Goal: Information Seeking & Learning: Learn about a topic

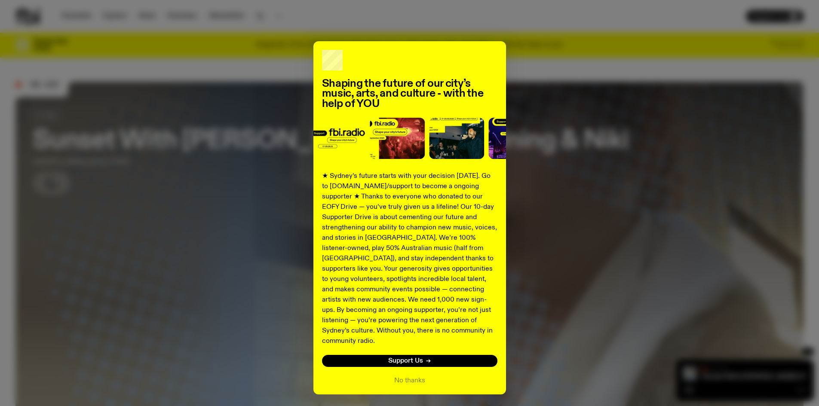
click at [495, 61] on div "Shaping the future of our city’s music, arts, and culture - with the help of YO…" at bounding box center [410, 218] width 193 height 354
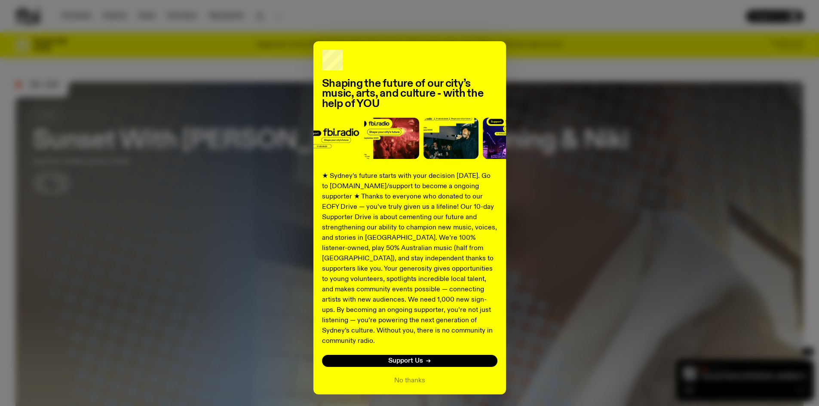
click at [508, 62] on div "Shaping the future of our city’s music, arts, and culture - with the help of YO…" at bounding box center [409, 218] width 788 height 354
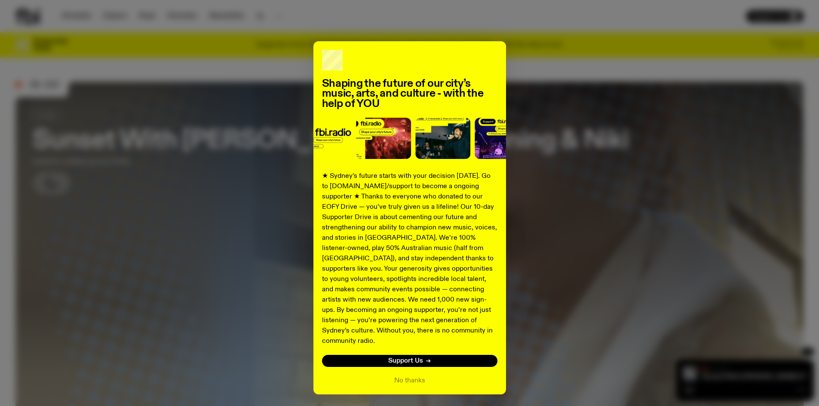
click at [202, 89] on div "Shaping the future of our city’s music, arts, and culture - with the help of YO…" at bounding box center [409, 218] width 788 height 354
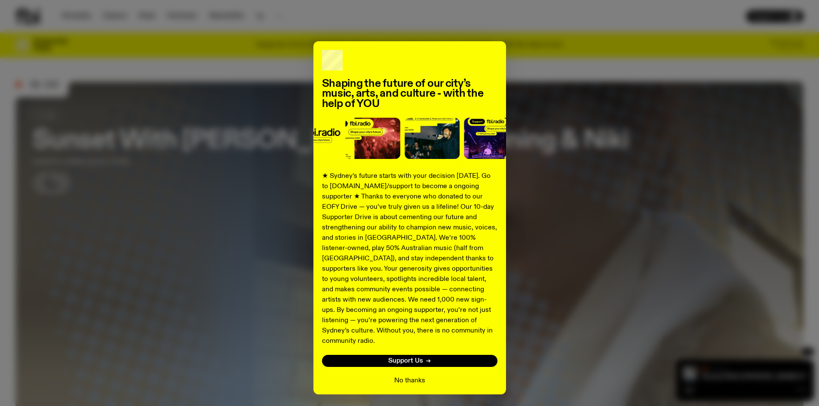
click at [399, 376] on button "No thanks" at bounding box center [409, 381] width 31 height 10
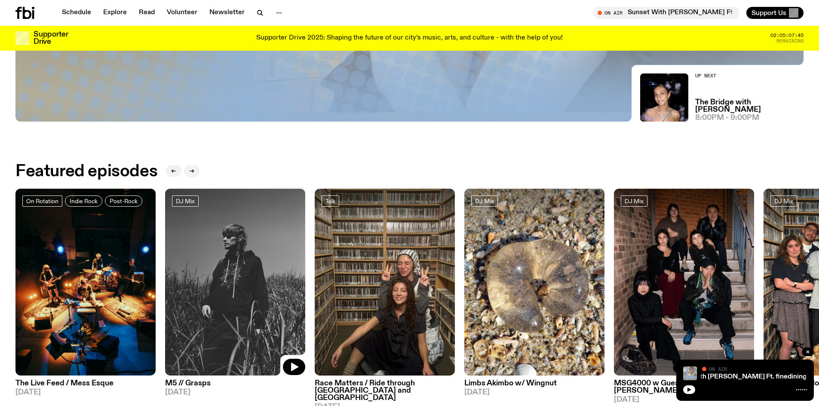
scroll to position [340, 0]
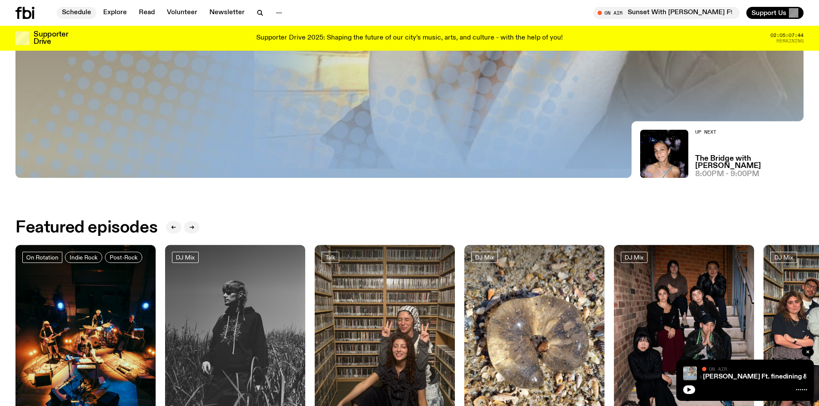
click at [81, 14] on link "Schedule" at bounding box center [77, 13] width 40 height 12
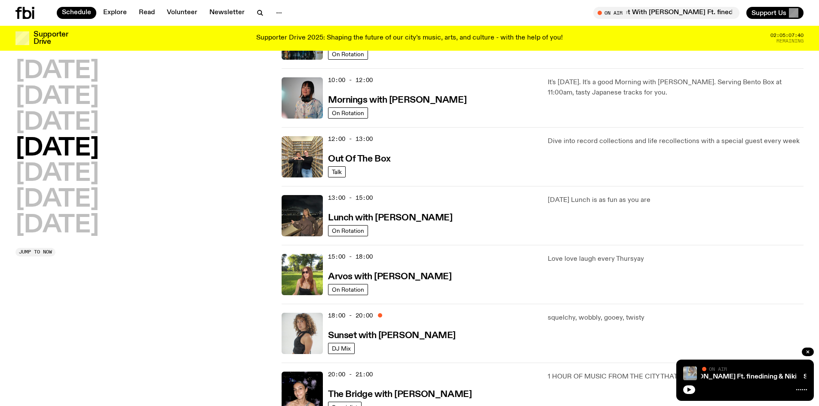
scroll to position [167, 0]
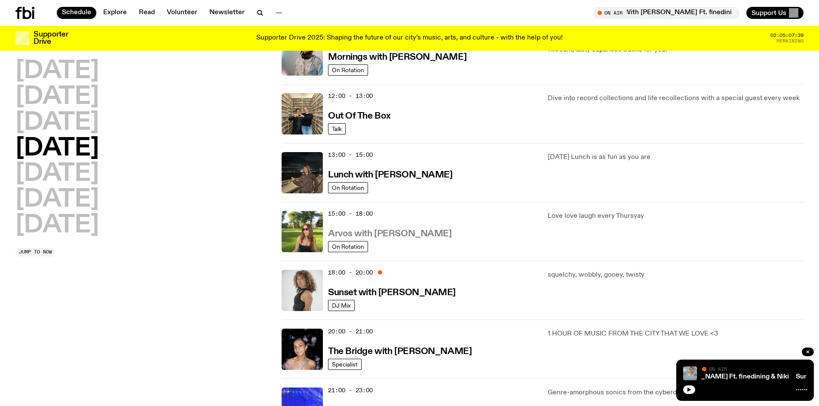
click at [403, 232] on h3 "Arvos with [PERSON_NAME]" at bounding box center [389, 234] width 123 height 9
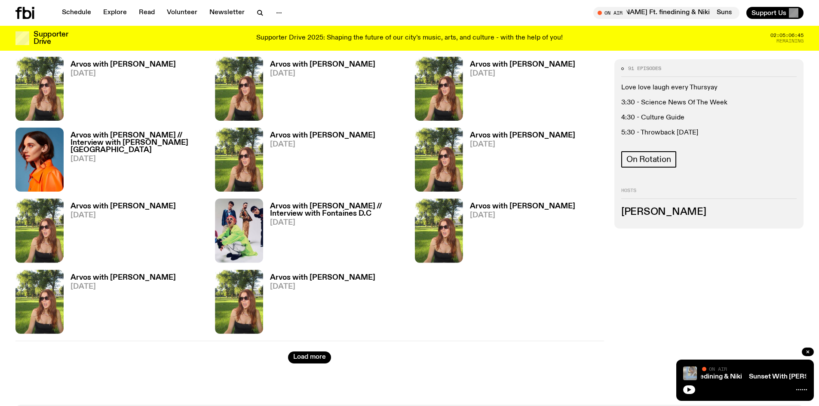
scroll to position [1070, 0]
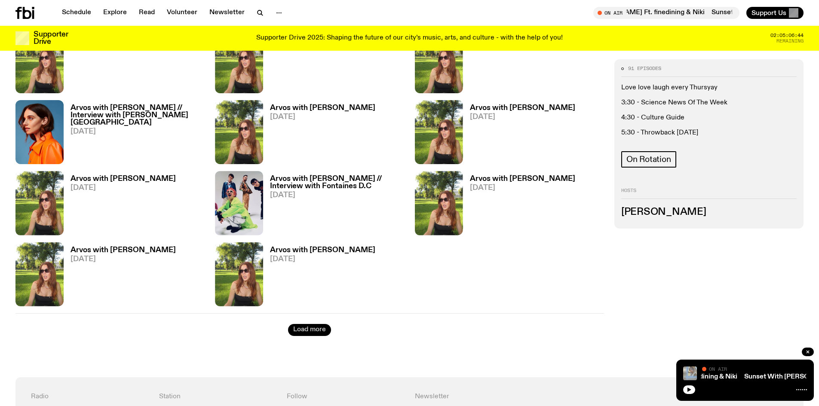
click at [304, 329] on button "Load more" at bounding box center [309, 330] width 43 height 12
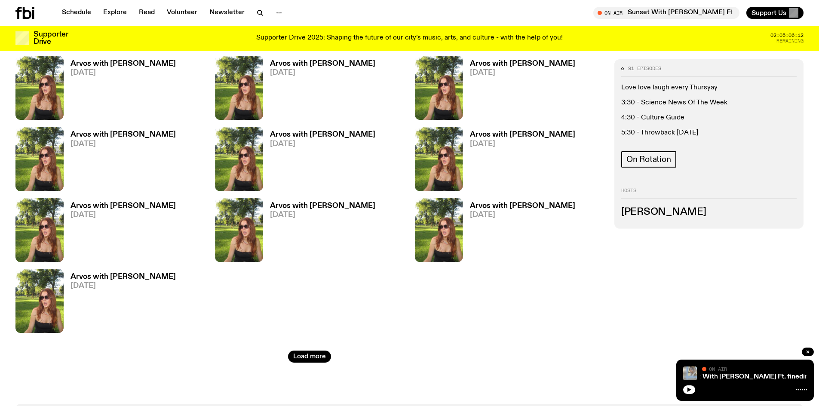
scroll to position [1845, 0]
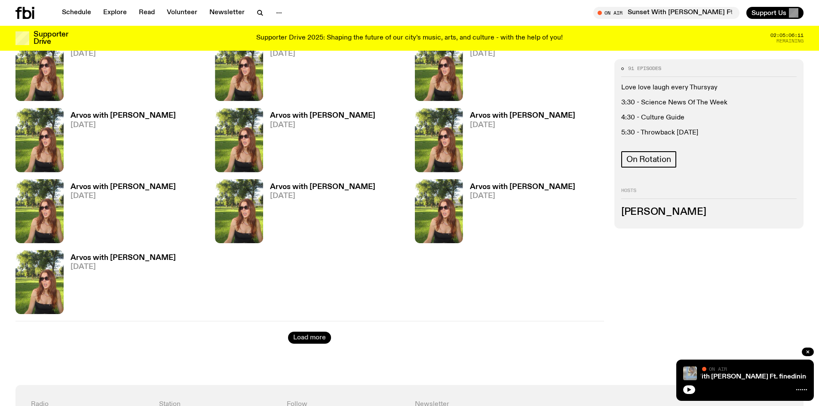
click at [316, 337] on button "Load more" at bounding box center [309, 338] width 43 height 12
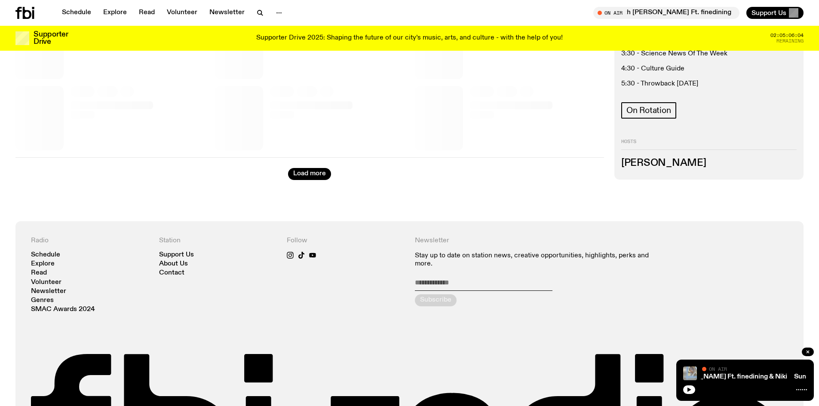
scroll to position [2705, 0]
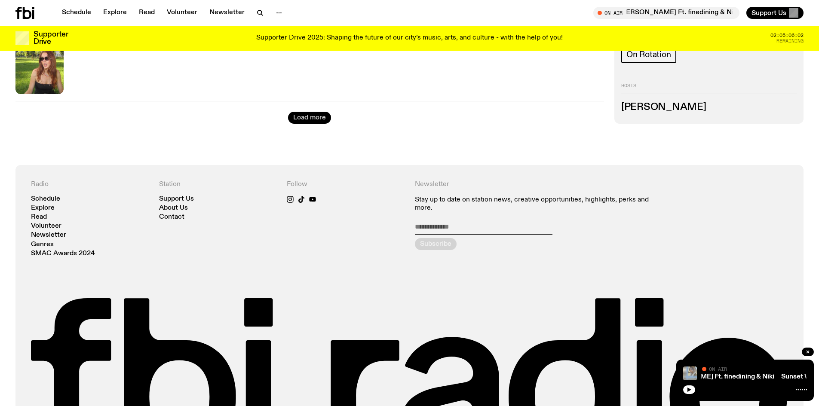
click at [320, 119] on button "Load more" at bounding box center [309, 118] width 43 height 12
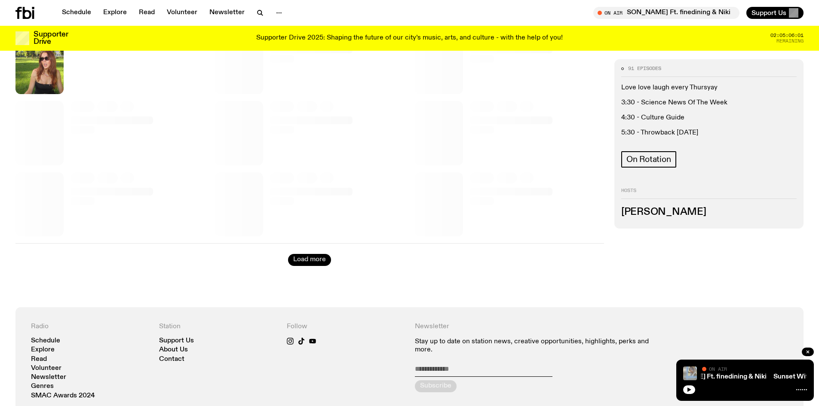
click at [315, 258] on button "Load more" at bounding box center [309, 260] width 43 height 12
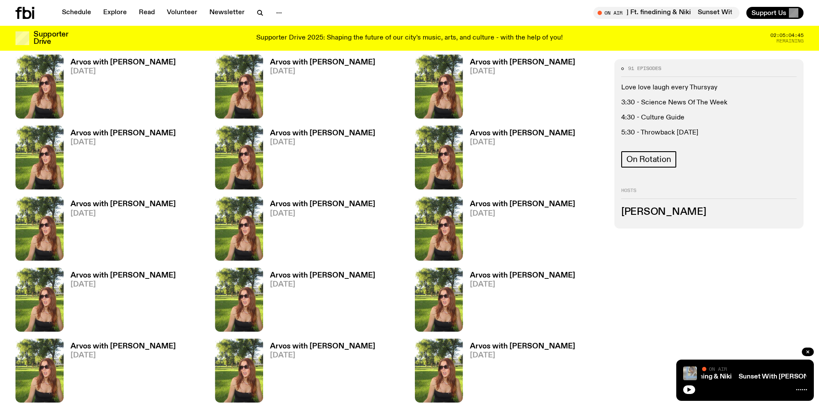
scroll to position [1928, 0]
